Goal: Transaction & Acquisition: Purchase product/service

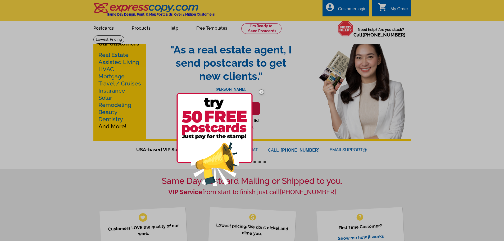
click at [141, 28] on div at bounding box center [252, 120] width 504 height 241
click at [262, 93] on img at bounding box center [261, 91] width 15 height 15
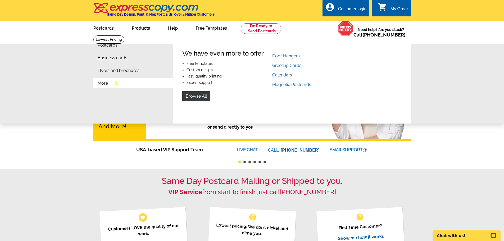
click at [290, 55] on link "Door Hangers" at bounding box center [286, 55] width 28 height 5
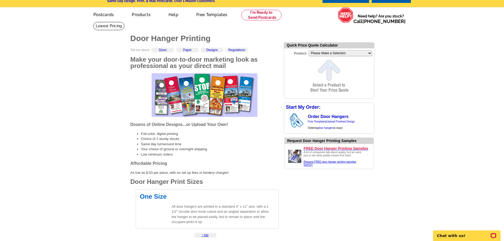
scroll to position [26, 0]
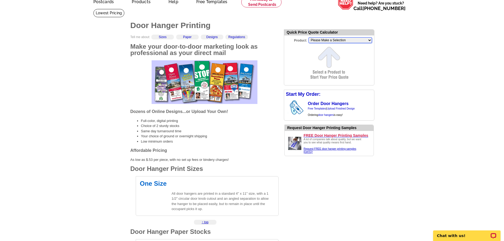
click at [312, 40] on select "Please Make a Selection Jumbo Postcard (5.5" x 8.5") Regular Postcard (4.25" x …" at bounding box center [339, 40] width 63 height 6
click at [312, 39] on select "Please Make a Selection Jumbo Postcard (5.5" x 8.5") Regular Postcard (4.25" x …" at bounding box center [339, 40] width 63 height 6
select select "10"
click at [308, 38] on select "Please Make a Selection Jumbo Postcard (5.5" x 8.5") Regular Postcard (4.25" x …" at bounding box center [339, 40] width 63 height 6
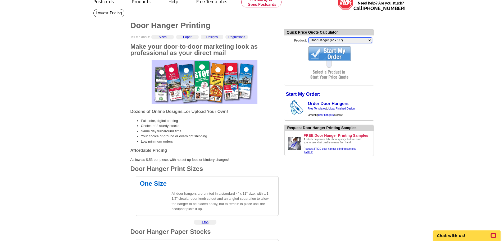
scroll to position [0, 0]
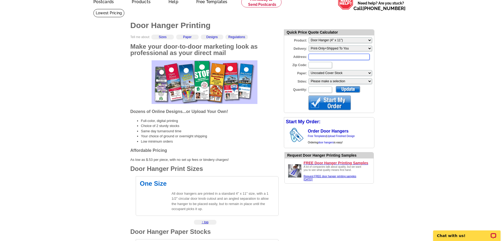
click at [328, 56] on input "Address:" at bounding box center [338, 57] width 61 height 6
type input "[STREET_ADDRESS]"
type input "33062"
click at [327, 74] on select "Please make a selection Uncoated Cover Stock" at bounding box center [339, 73] width 63 height 6
click at [328, 74] on select "Please make a selection Uncoated Cover Stock" at bounding box center [339, 73] width 63 height 6
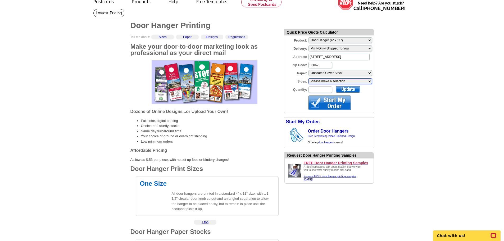
click at [329, 82] on select "Please make a selection One sided, color Two sided, color + B/W Two sided, full…" at bounding box center [339, 81] width 63 height 6
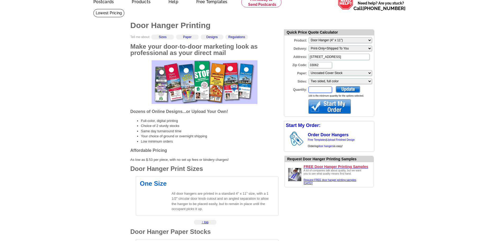
click at [325, 93] on input "Quantity:" at bounding box center [320, 89] width 24 height 6
type input "100"
click at [342, 88] on div at bounding box center [348, 89] width 24 height 7
